Goal: Task Accomplishment & Management: Manage account settings

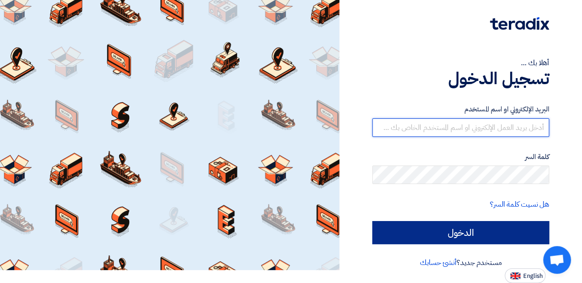
type input "[EMAIL_ADDRESS][DOMAIN_NAME]"
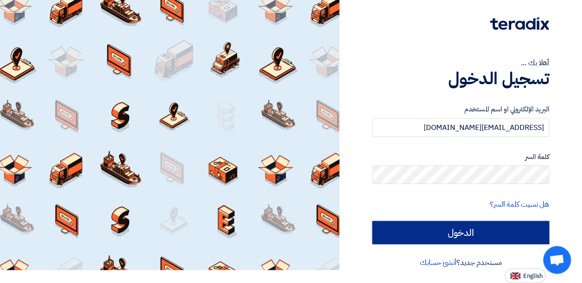
click at [481, 236] on input "الدخول" at bounding box center [460, 232] width 177 height 23
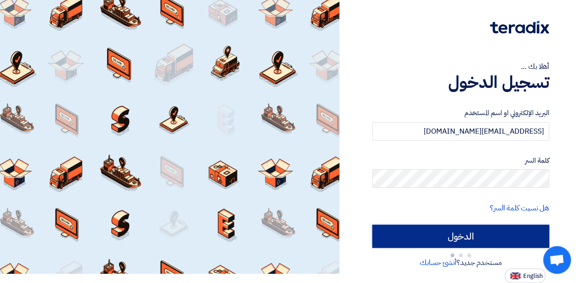
scroll to position [13, 0]
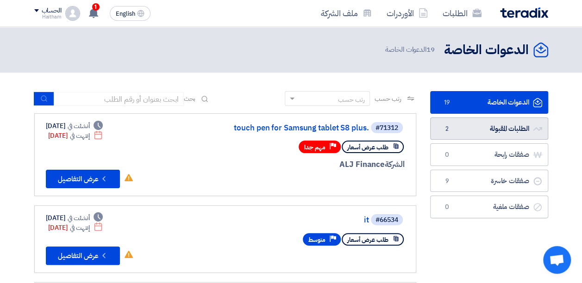
click at [495, 129] on link "الطلبات المقبولة الطلبات المقبولة 2" at bounding box center [489, 129] width 118 height 23
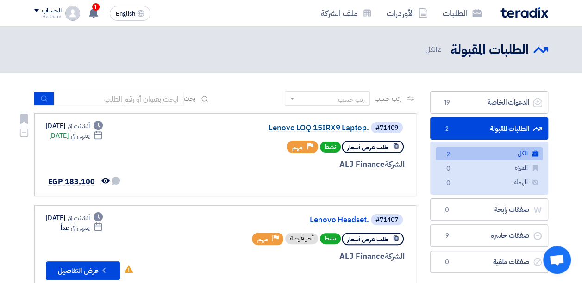
click at [326, 125] on link "Lenovo LOQ 15IRX9 Laptop." at bounding box center [276, 128] width 185 height 8
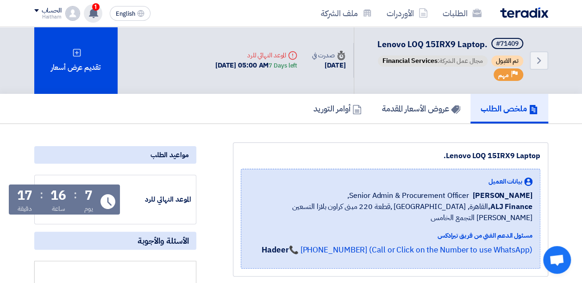
click at [89, 17] on icon at bounding box center [93, 13] width 10 height 10
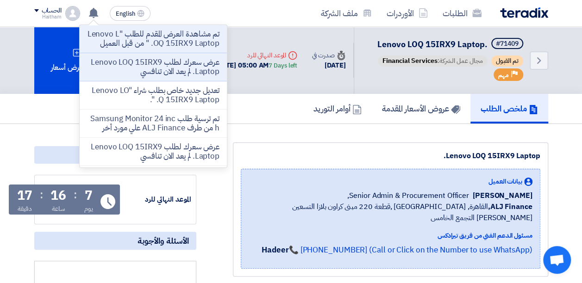
click at [396, 143] on div "Lenovo LOQ 15IRX9 Laptop. بيانات العميل [PERSON_NAME] Senior Admin & Procuremen…" at bounding box center [390, 210] width 315 height 134
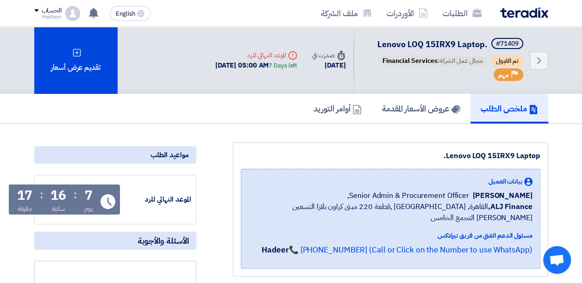
scroll to position [46, 0]
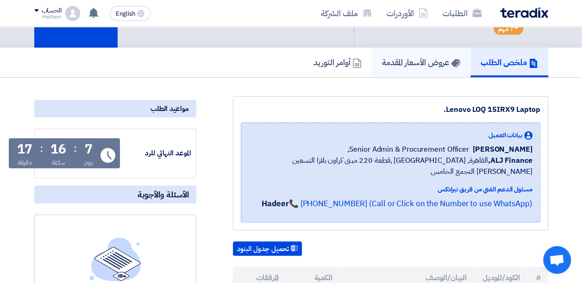
click at [425, 61] on h5 "عروض الأسعار المقدمة" at bounding box center [421, 62] width 78 height 11
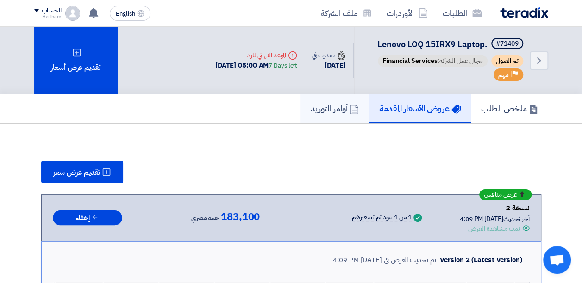
click at [328, 107] on h5 "أوامر التوريد" at bounding box center [334, 108] width 48 height 11
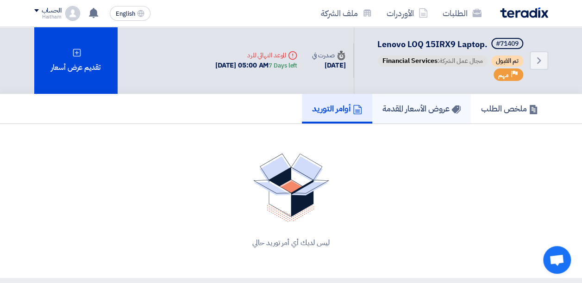
click at [410, 106] on h5 "عروض الأسعار المقدمة" at bounding box center [421, 108] width 78 height 11
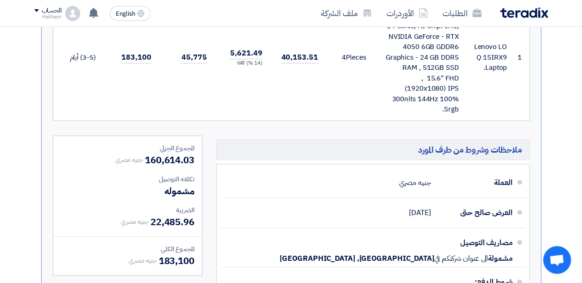
scroll to position [370, 0]
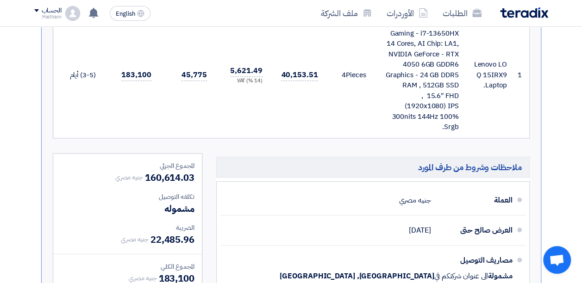
click at [449, 87] on div "Lenovo LOQ 15IRX9 Gaming - i7-13650HX 14 Cores, AI Chip: LA1, NVIDIA GeForce - …" at bounding box center [420, 75] width 78 height 115
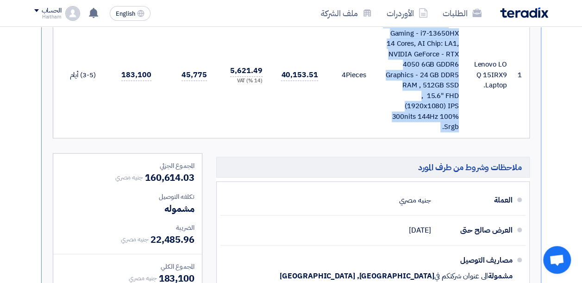
click at [449, 87] on div "Lenovo LOQ 15IRX9 Gaming - i7-13650HX 14 Cores, AI Chip: LA1, NVIDIA GeForce - …" at bounding box center [420, 75] width 78 height 115
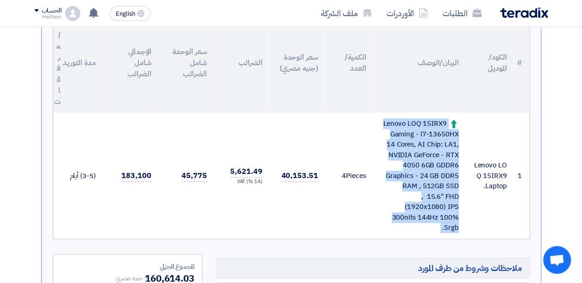
scroll to position [278, 0]
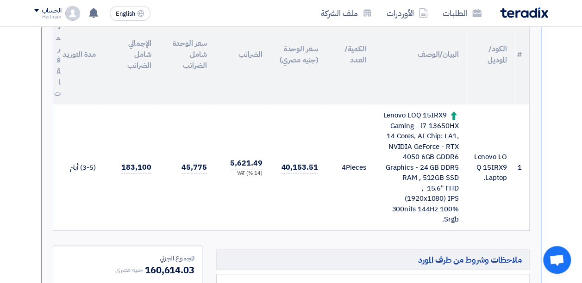
click at [503, 127] on td "Lenovo LOQ 15IRX9 Laptop." at bounding box center [490, 168] width 48 height 126
